Goal: Information Seeking & Learning: Learn about a topic

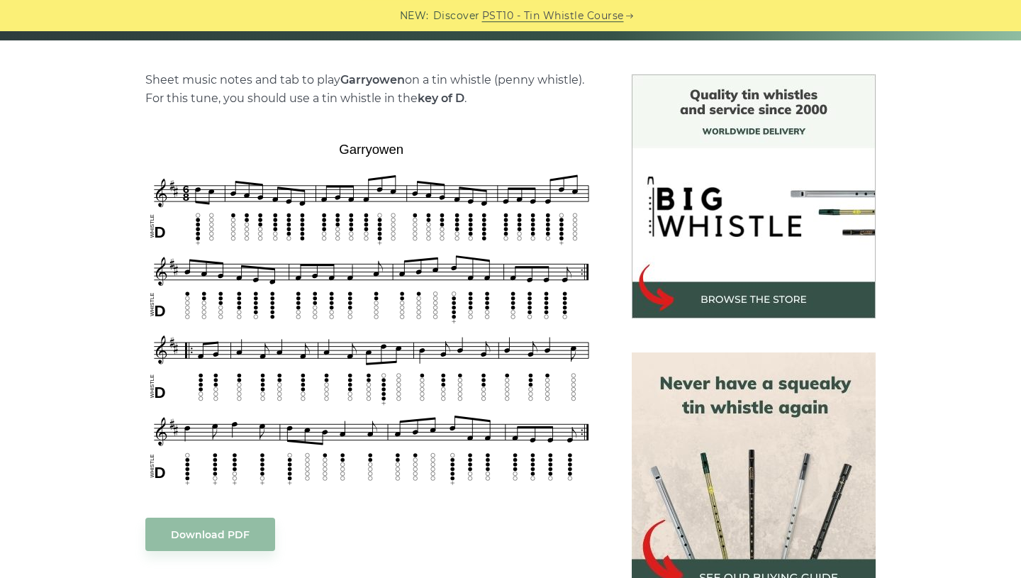
scroll to position [366, 0]
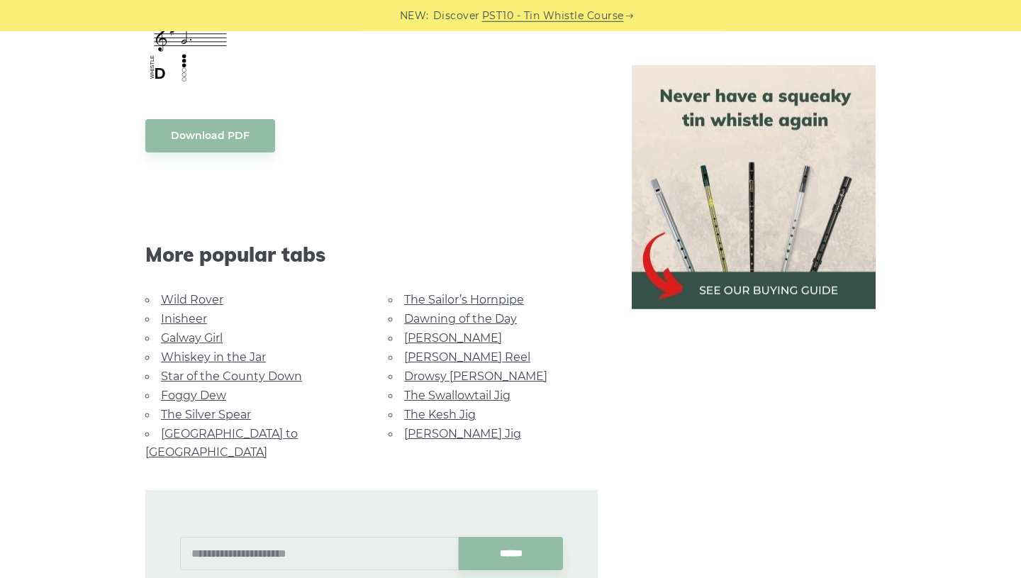
scroll to position [885, 0]
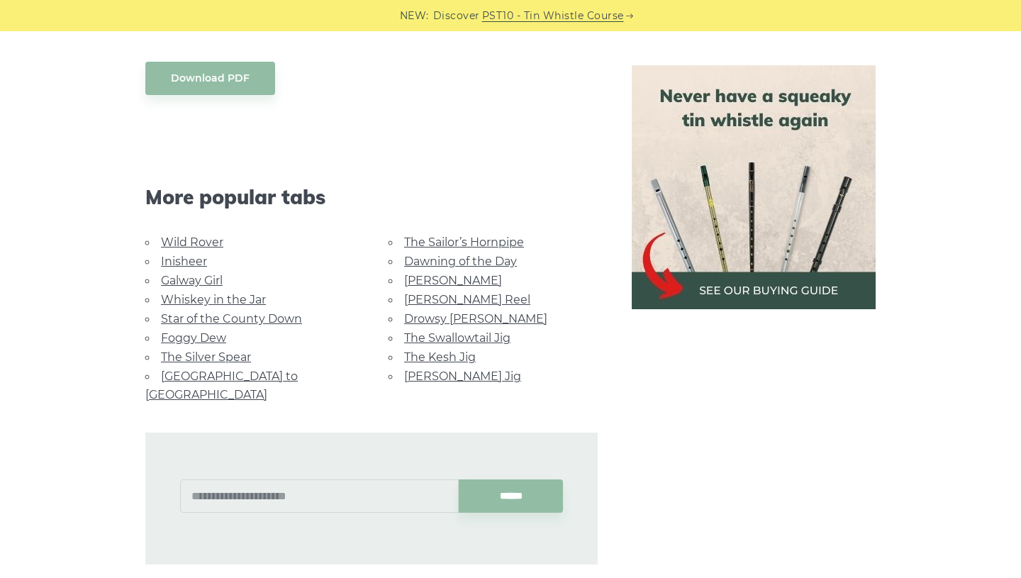
click at [192, 247] on link "Wild Rover" at bounding box center [192, 241] width 62 height 13
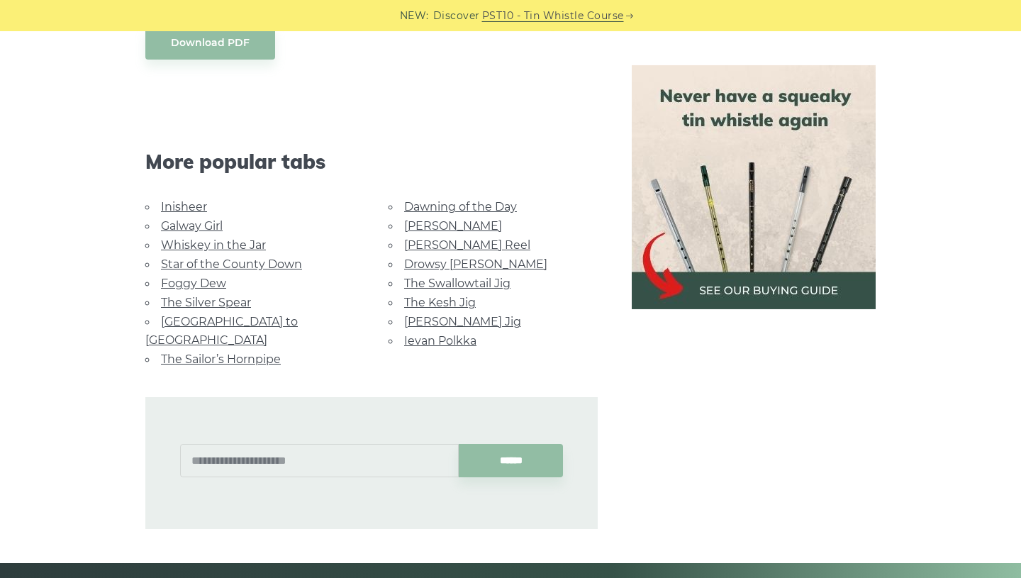
scroll to position [1327, 0]
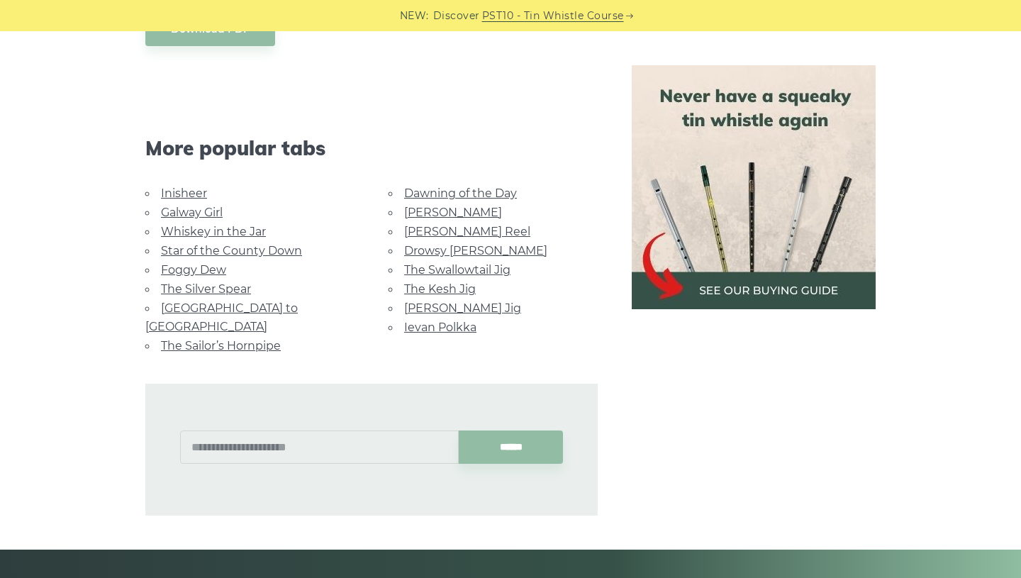
click at [424, 290] on link "The Kesh Jig" at bounding box center [440, 288] width 72 height 13
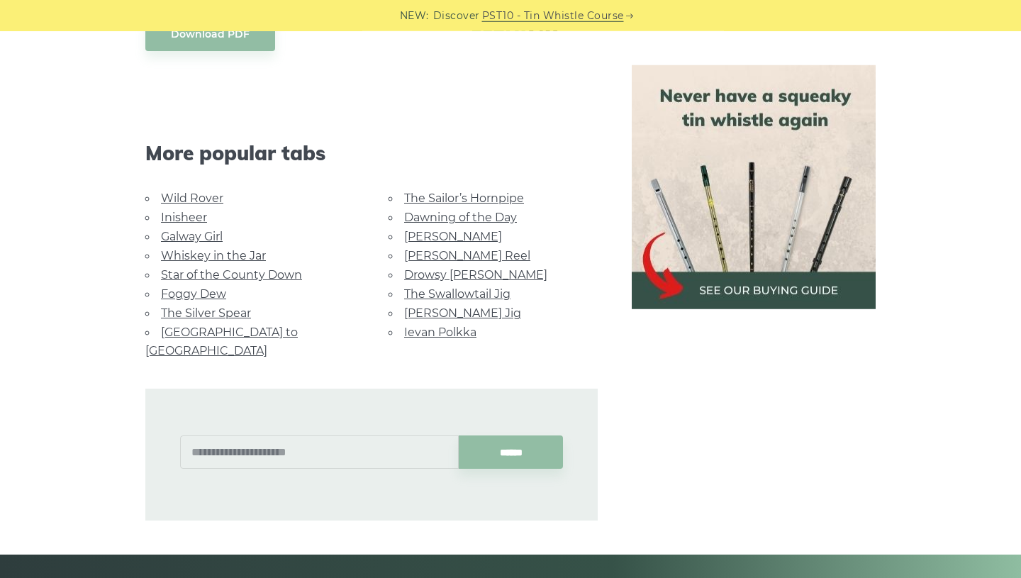
scroll to position [715, 0]
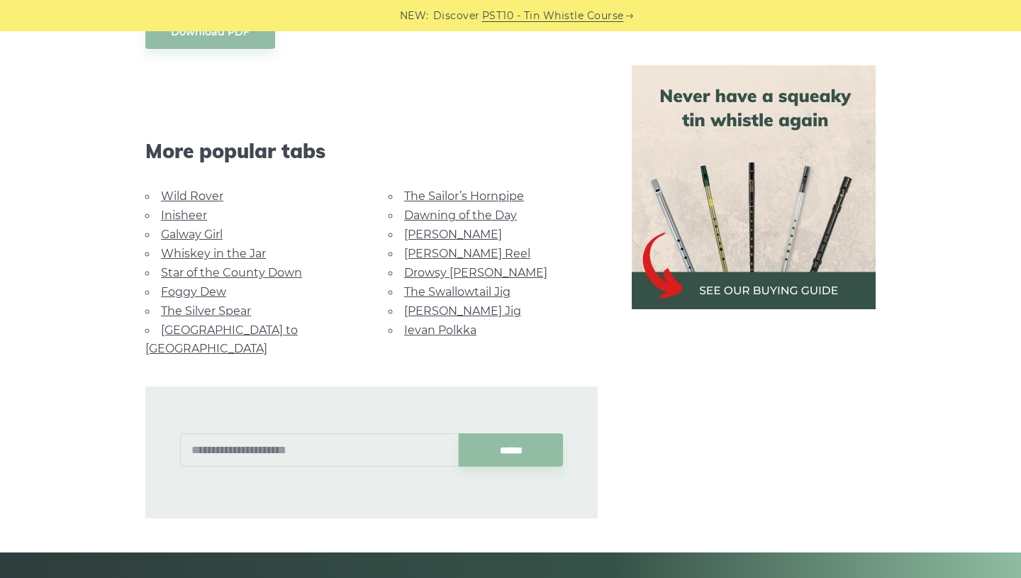
click at [267, 274] on link "Star of the County Down" at bounding box center [231, 272] width 141 height 13
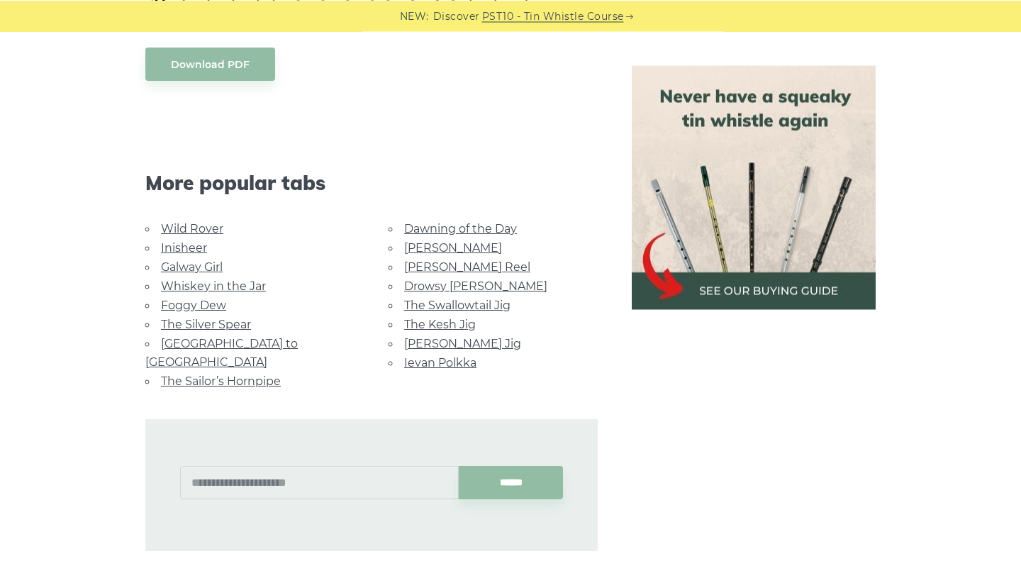
scroll to position [817, 0]
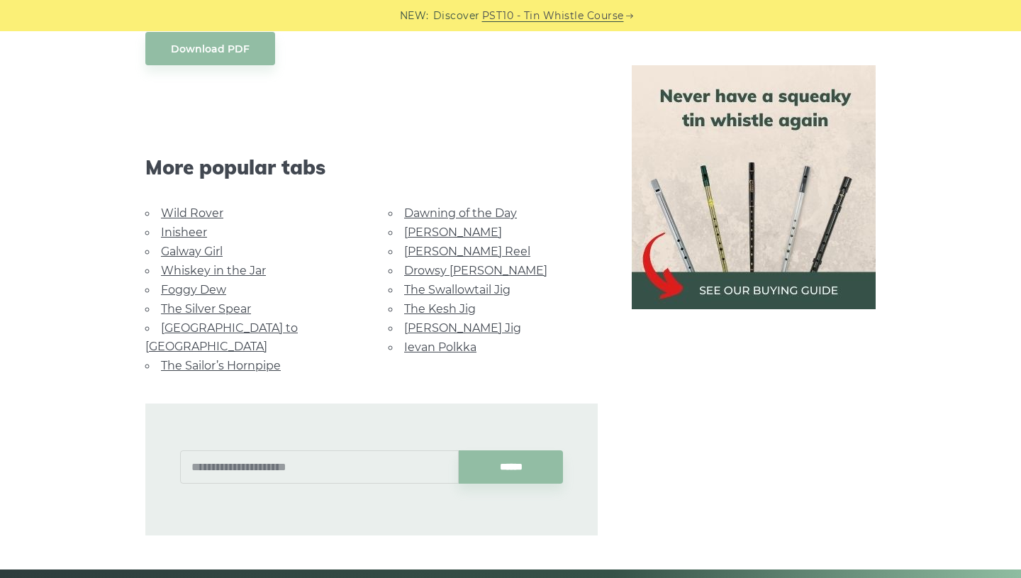
click at [197, 289] on link "Foggy Dew" at bounding box center [193, 289] width 65 height 13
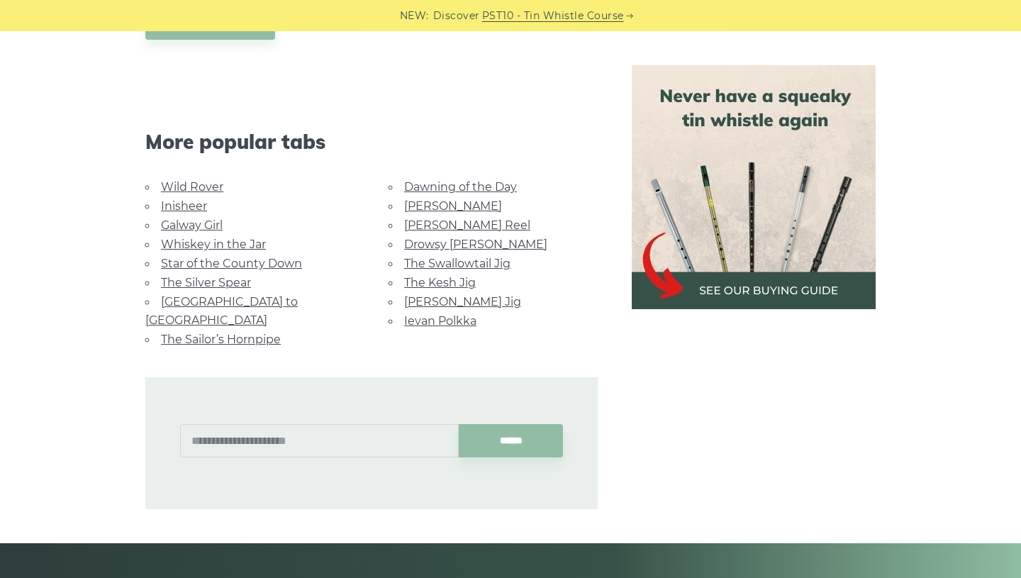
scroll to position [851, 0]
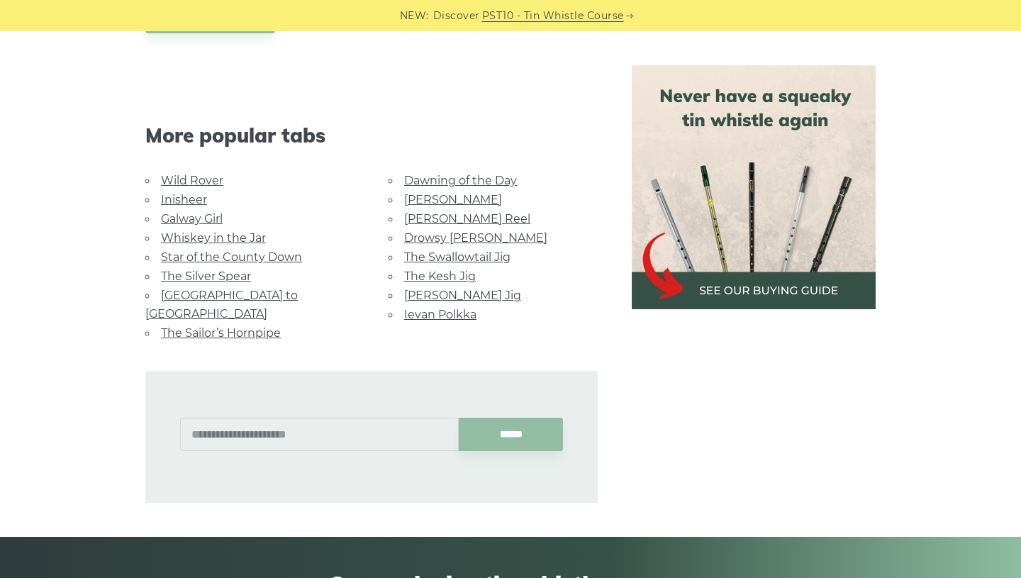
click at [195, 297] on link "[GEOGRAPHIC_DATA] to [GEOGRAPHIC_DATA]" at bounding box center [221, 305] width 152 height 32
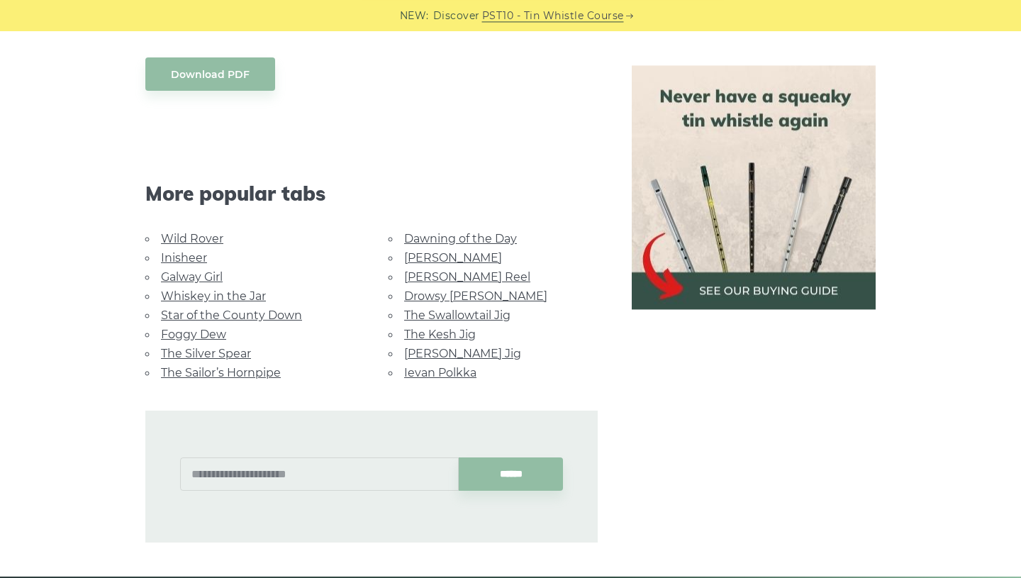
scroll to position [749, 0]
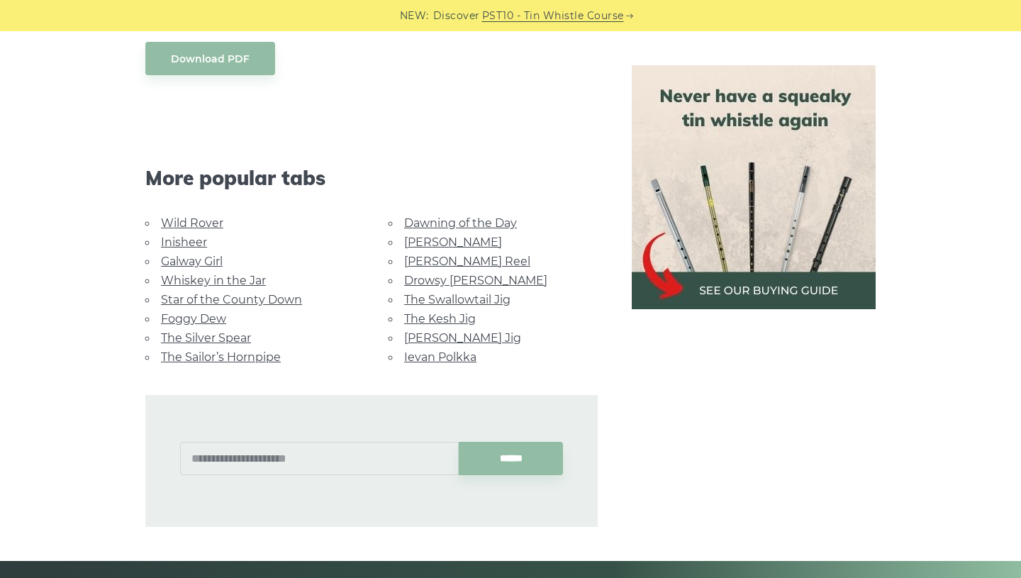
click at [430, 235] on link "[PERSON_NAME]" at bounding box center [453, 241] width 98 height 13
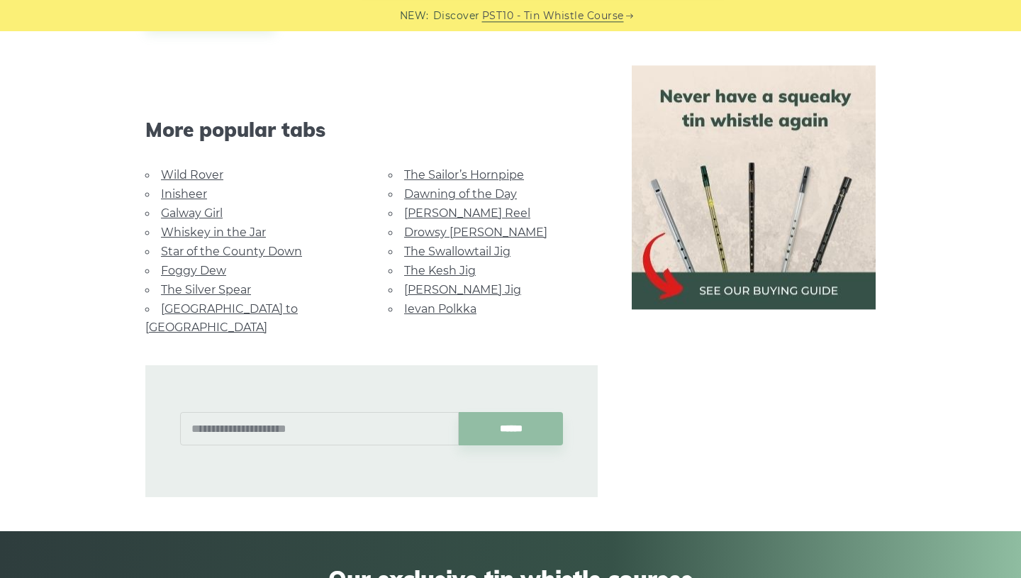
scroll to position [919, 0]
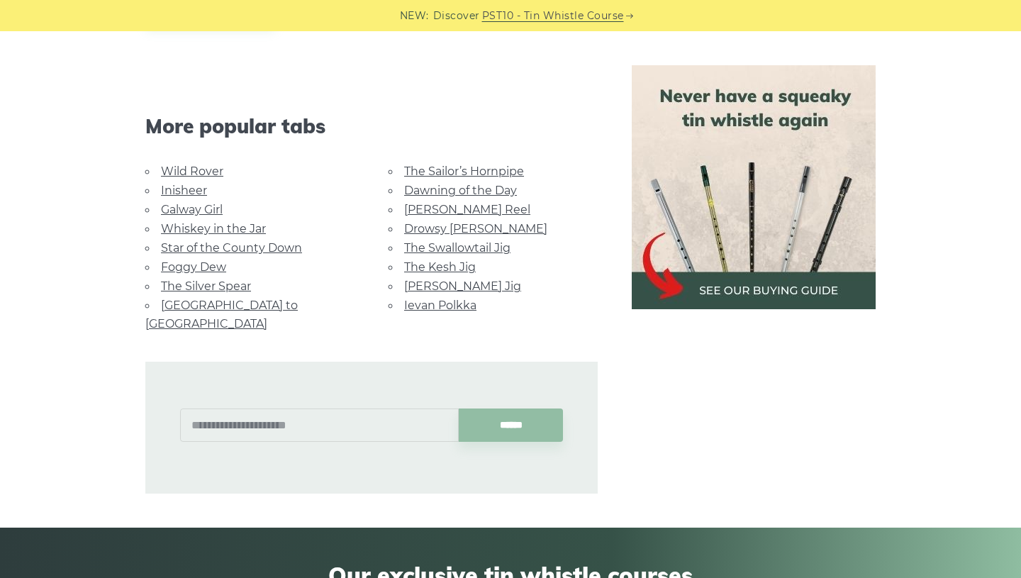
click at [200, 291] on link "The Silver Spear" at bounding box center [206, 285] width 90 height 13
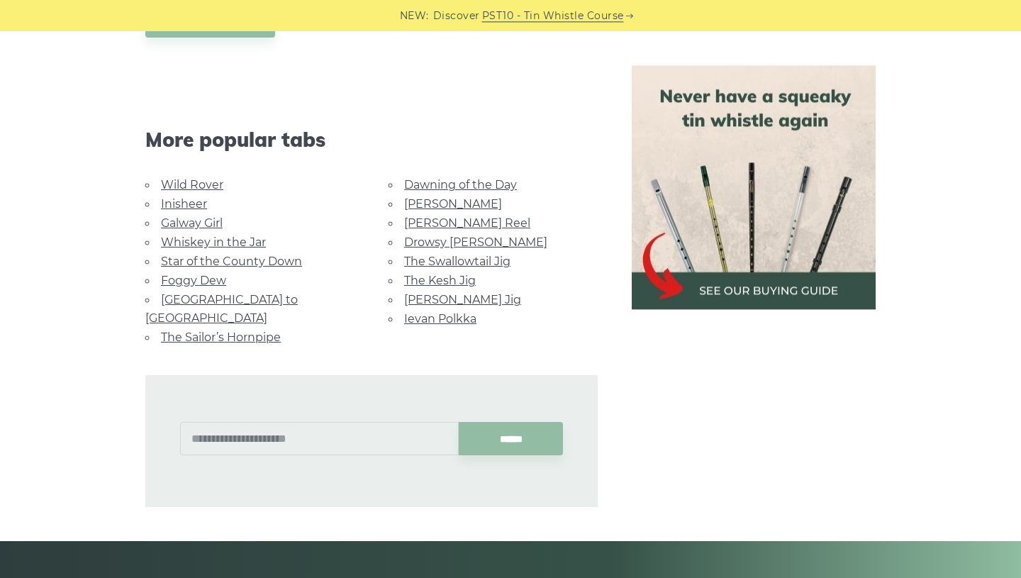
scroll to position [851, 0]
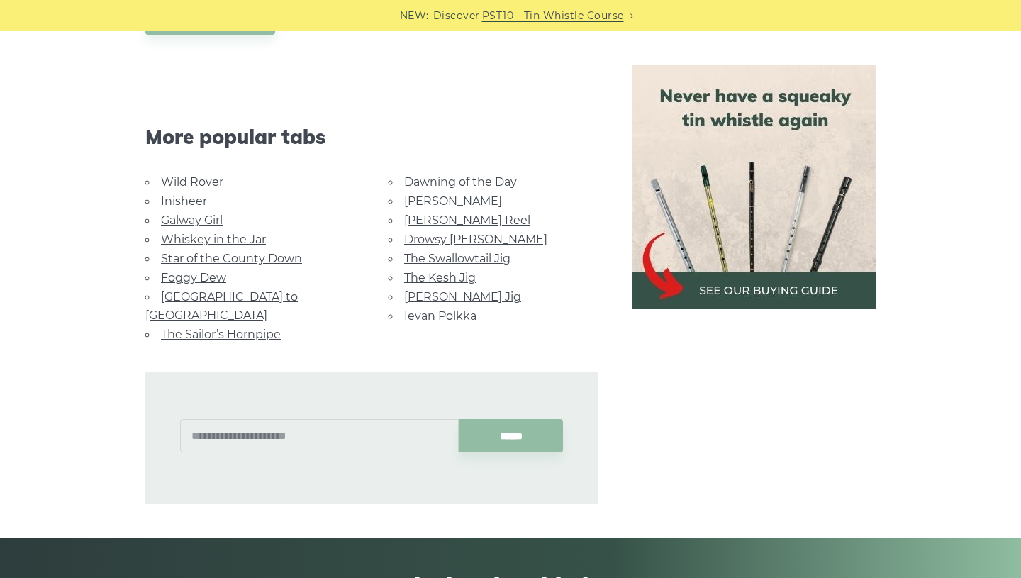
click at [215, 238] on link "Whiskey in the Jar" at bounding box center [213, 239] width 105 height 13
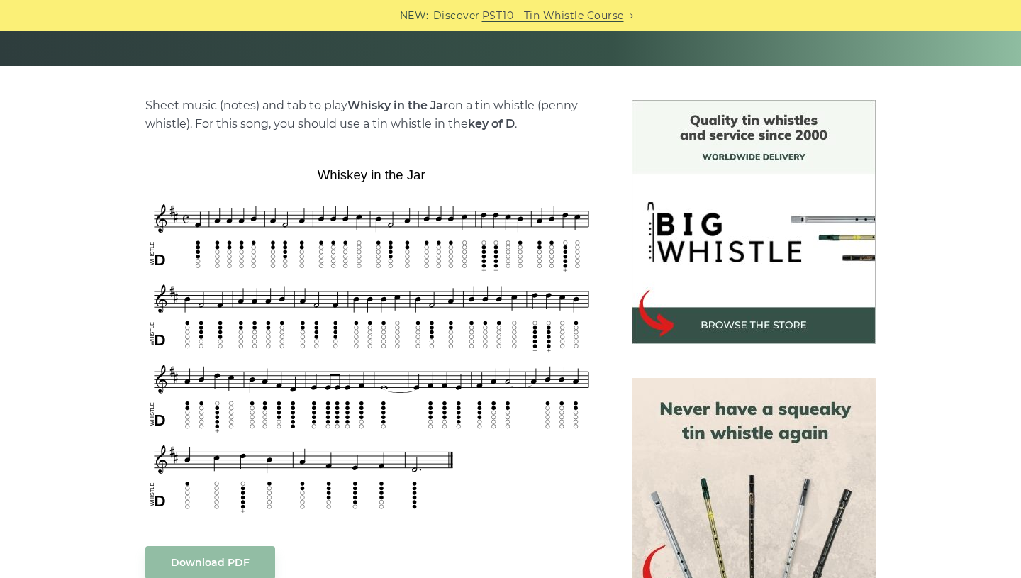
scroll to position [340, 0]
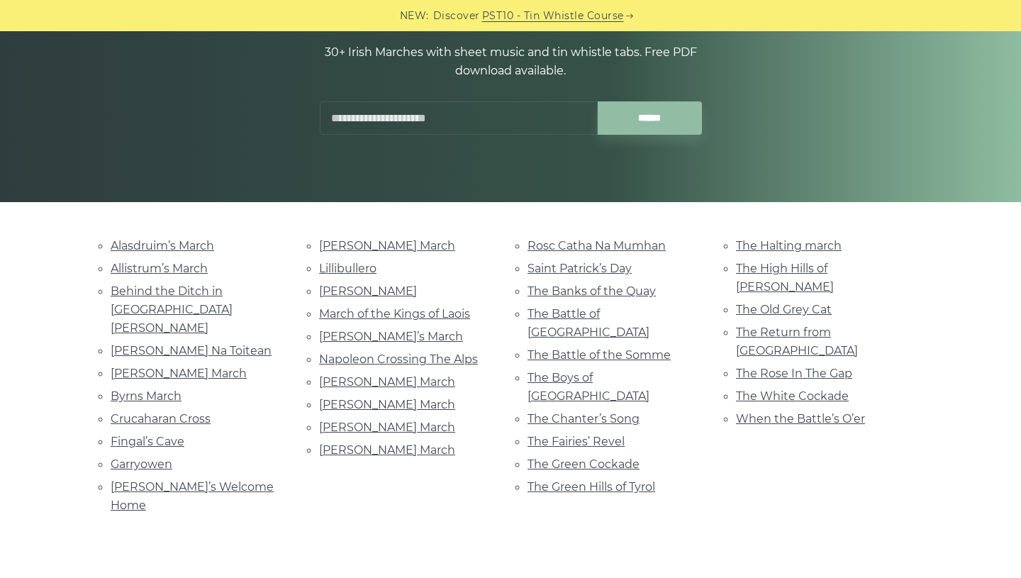
scroll to position [204, 0]
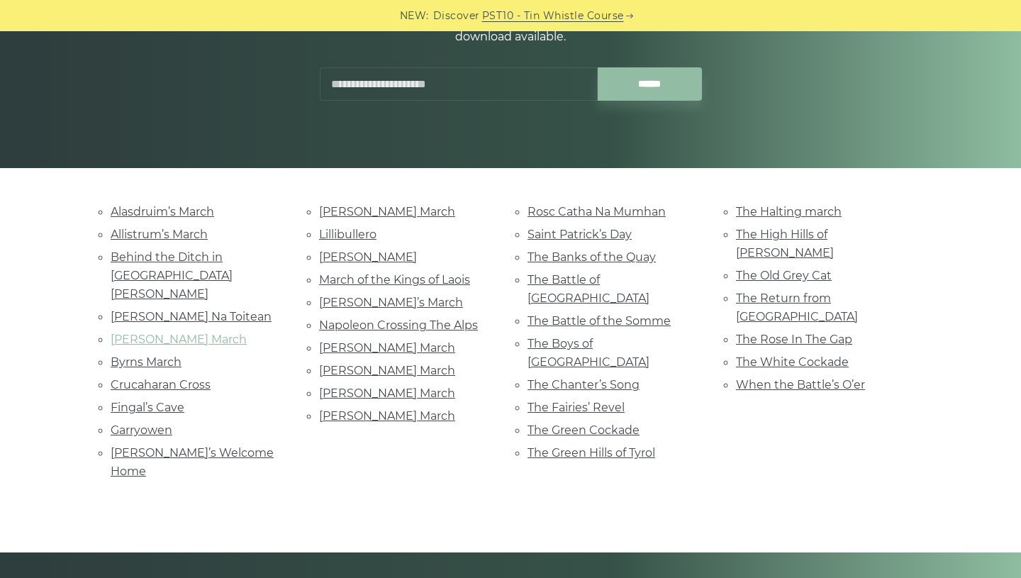
click at [147, 333] on link "[PERSON_NAME] March" at bounding box center [179, 339] width 136 height 13
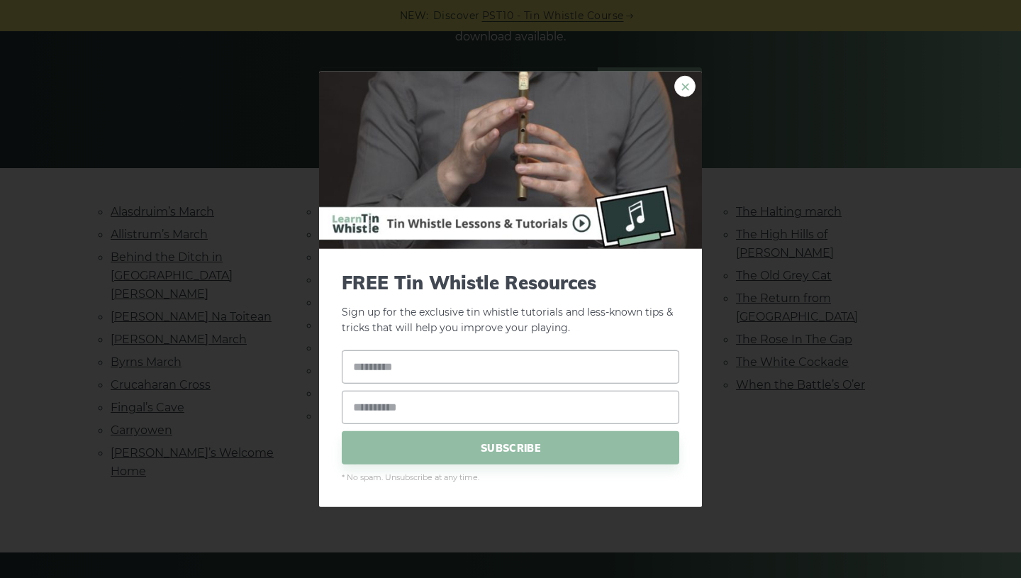
click at [688, 89] on link "×" at bounding box center [684, 85] width 21 height 21
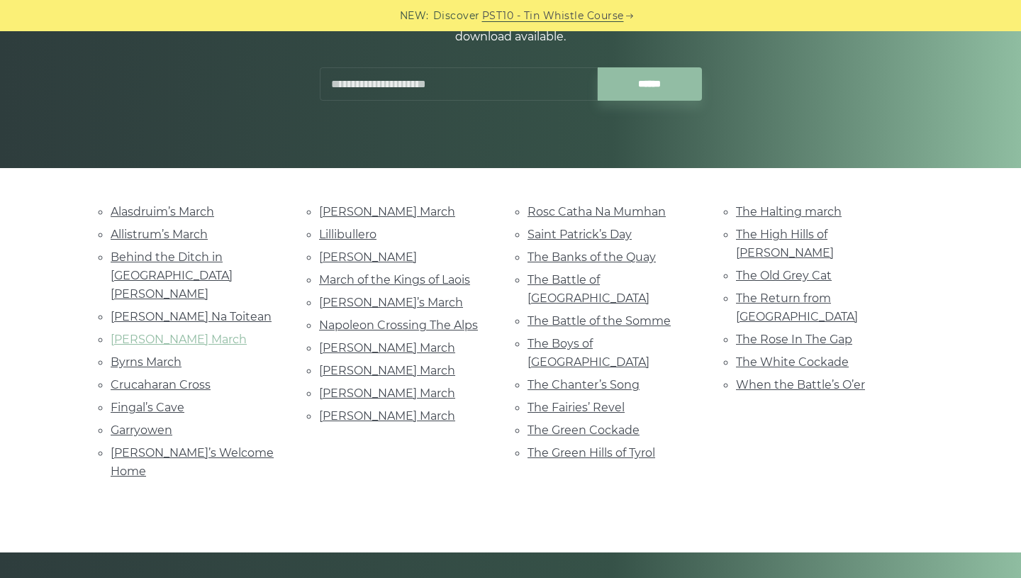
click at [167, 333] on link "[PERSON_NAME] March" at bounding box center [179, 339] width 136 height 13
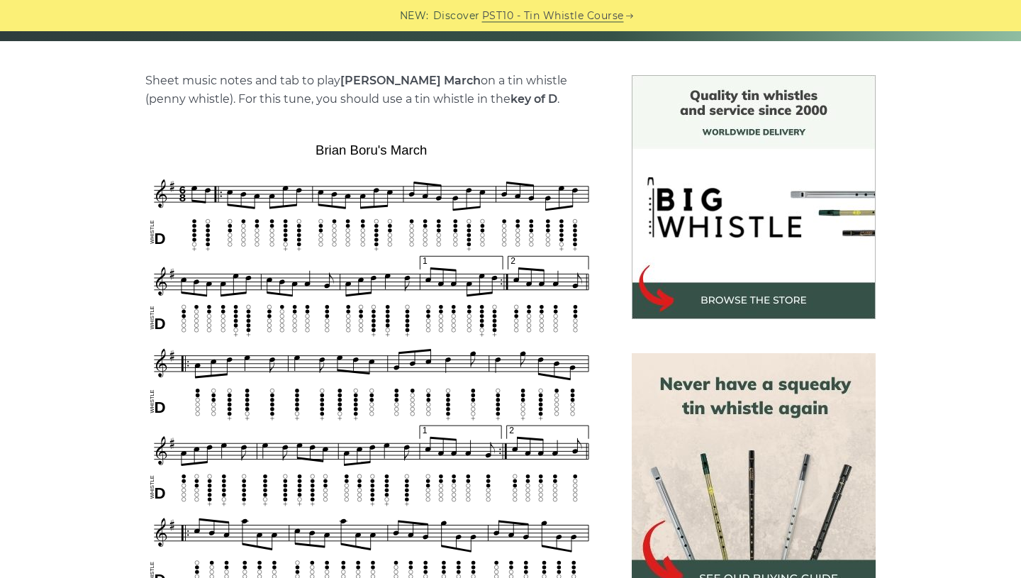
scroll to position [340, 0]
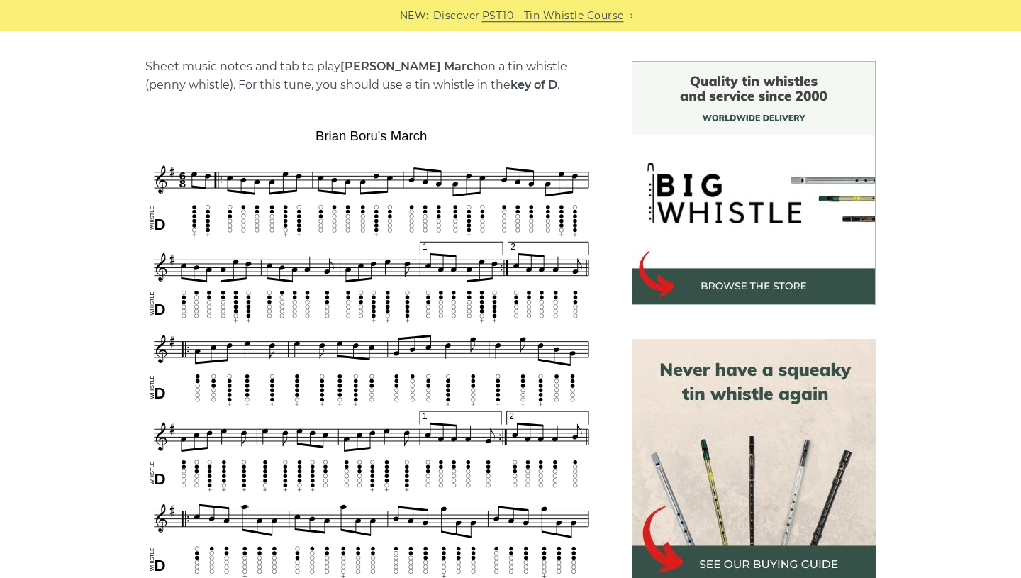
scroll to position [374, 0]
